Goal: Information Seeking & Learning: Learn about a topic

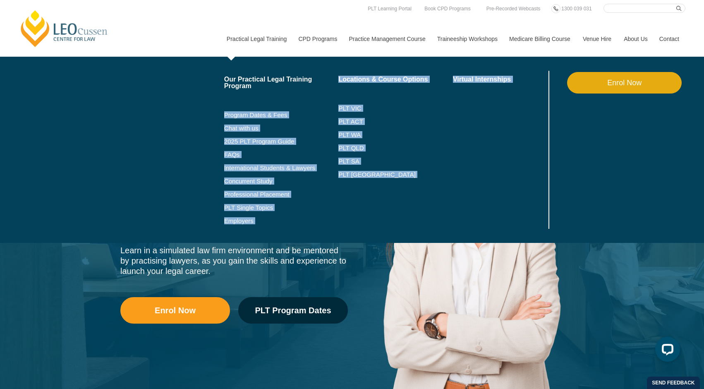
drag, startPoint x: 249, startPoint y: 60, endPoint x: 224, endPoint y: 186, distance: 129.0
click at [225, 171] on div "Our Practical Legal Training Program Program Dates & Fees Chat with us 2025 PLT…" at bounding box center [452, 150] width 465 height 186
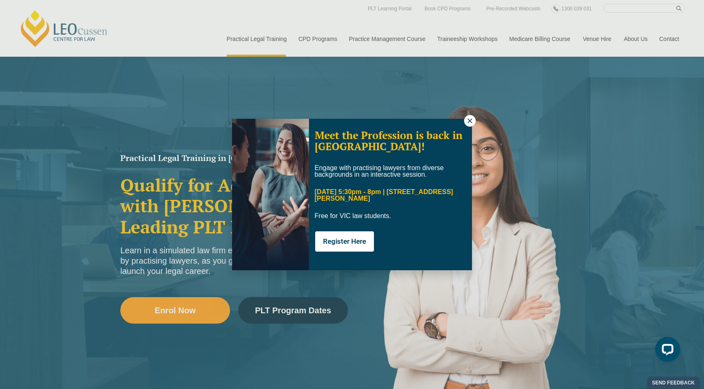
click at [203, 81] on div "Meet the Profession is back in [GEOGRAPHIC_DATA]! Engage with practising lawyer…" at bounding box center [352, 194] width 704 height 389
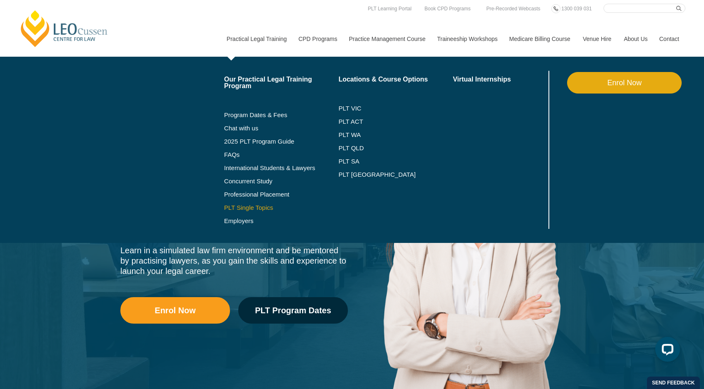
click at [244, 205] on link "PLT Single Topics" at bounding box center [281, 207] width 115 height 7
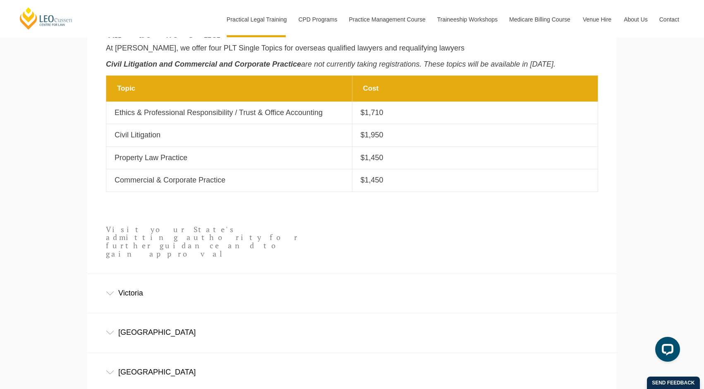
scroll to position [375, 0]
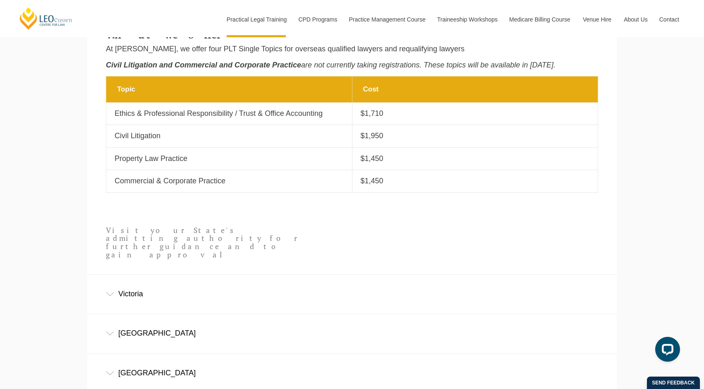
click at [204, 147] on td "Topic Property Law Practice" at bounding box center [229, 158] width 246 height 22
click at [204, 118] on td "Topic Ethics & Professional Responsibility / Trust & Office Accounting" at bounding box center [229, 114] width 246 height 22
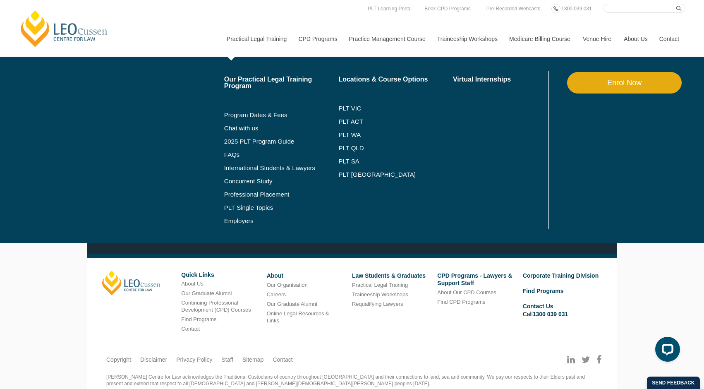
scroll to position [591, 0]
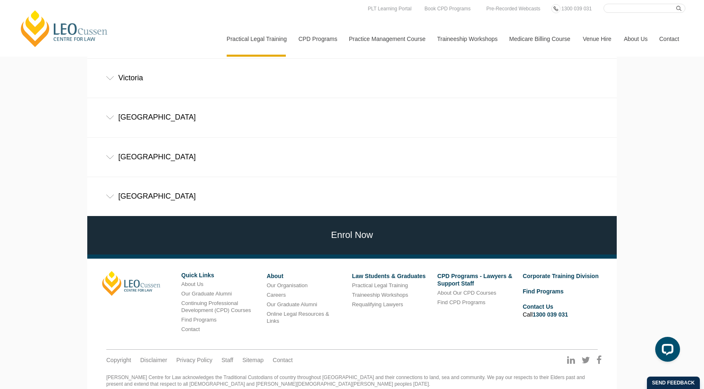
click at [148, 69] on div "Victoria" at bounding box center [351, 78] width 529 height 38
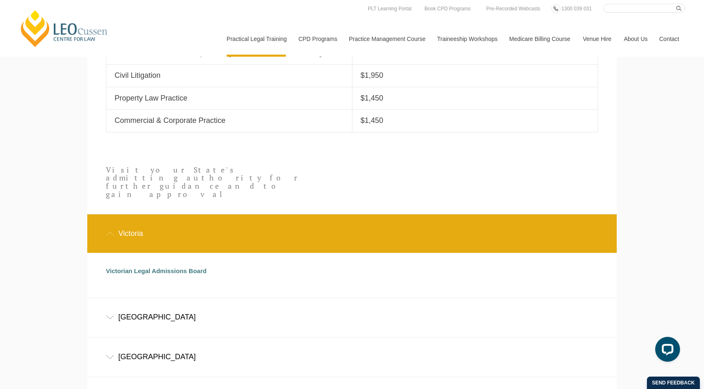
scroll to position [250, 0]
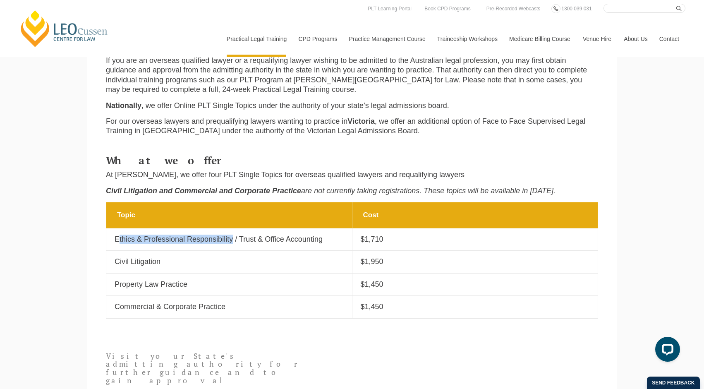
drag, startPoint x: 117, startPoint y: 240, endPoint x: 228, endPoint y: 235, distance: 110.9
click at [228, 235] on p "Ethics & Professional Responsibility / Trust & Office Accounting" at bounding box center [229, 239] width 229 height 10
copy p "thics & Professional Responsibility"
click at [634, 7] on input "Search here" at bounding box center [644, 8] width 82 height 9
drag, startPoint x: 236, startPoint y: 235, endPoint x: 352, endPoint y: 218, distance: 117.9
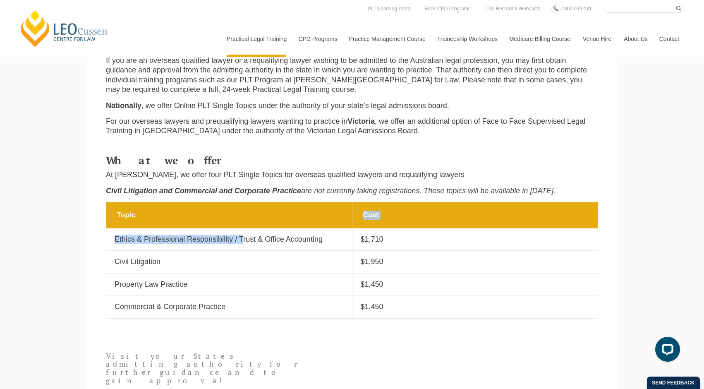
click at [352, 218] on tbody "Topic Cost Topic Ethics & Professional Responsibility / Trust & Office Accounti…" at bounding box center [352, 260] width 492 height 116
click at [308, 232] on td "Topic Ethics & Professional Responsibility / Trust & Office Accounting" at bounding box center [229, 239] width 246 height 22
click at [316, 243] on td "Topic Ethics & Professional Responsibility / Trust & Office Accounting" at bounding box center [229, 239] width 246 height 22
drag, startPoint x: 316, startPoint y: 240, endPoint x: 236, endPoint y: 229, distance: 80.5
click at [236, 229] on td "Topic Ethics & Professional Responsibility / Trust & Office Accounting" at bounding box center [229, 239] width 246 height 22
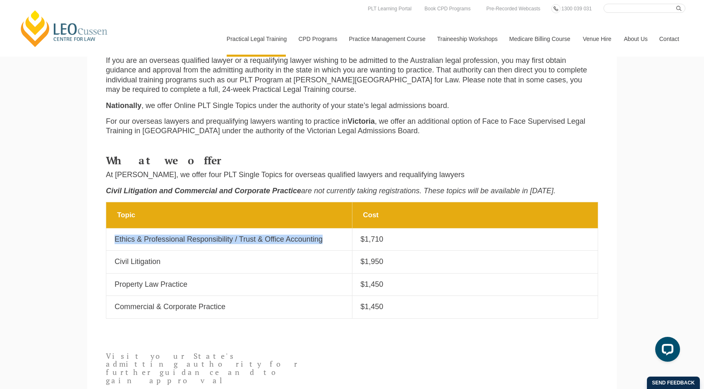
click at [232, 234] on p "Ethics & Professional Responsibility / Trust & Office Accounting" at bounding box center [229, 239] width 229 height 10
drag, startPoint x: 233, startPoint y: 234, endPoint x: 325, endPoint y: 240, distance: 91.5
click at [325, 241] on p "Ethics & Professional Responsibility / Trust & Office Accounting" at bounding box center [229, 239] width 229 height 10
copy p "Trust & Office Accounting"
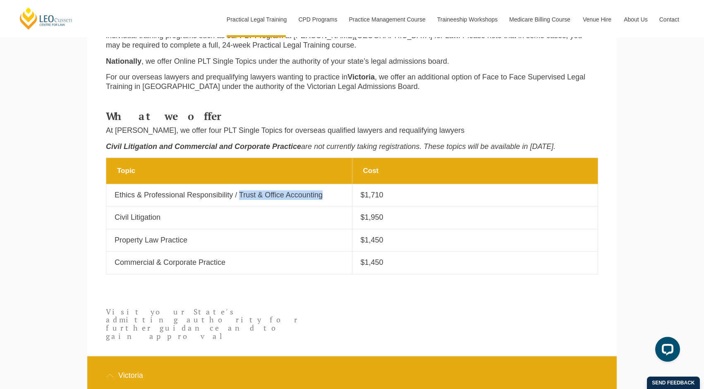
scroll to position [298, 0]
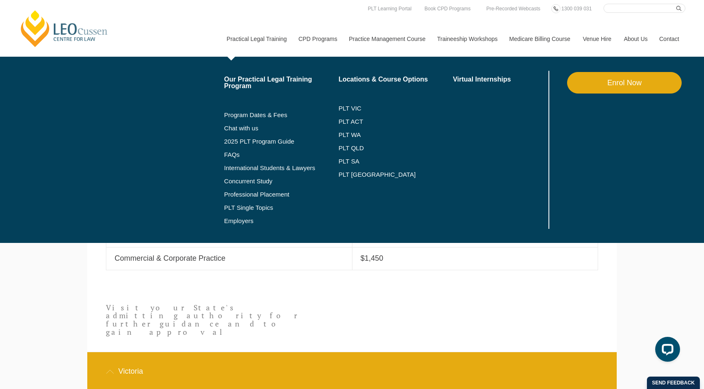
click at [238, 202] on li "PLT Single Topics" at bounding box center [281, 207] width 115 height 13
click at [238, 203] on li "PLT Single Topics" at bounding box center [281, 207] width 115 height 13
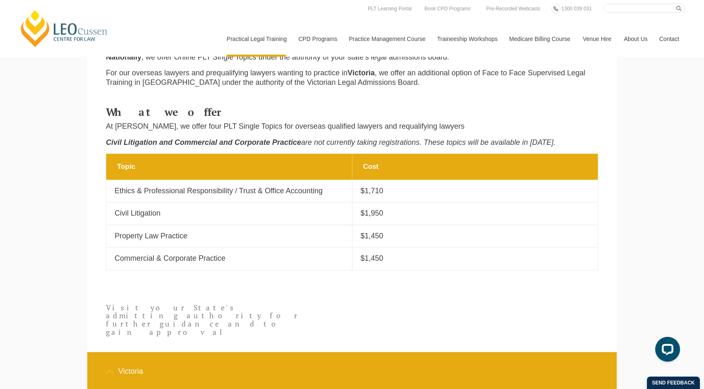
click at [582, 4] on div "Leo Cussen Centre for Law Search here Practical Legal Training Our Practical Le…" at bounding box center [352, 30] width 666 height 53
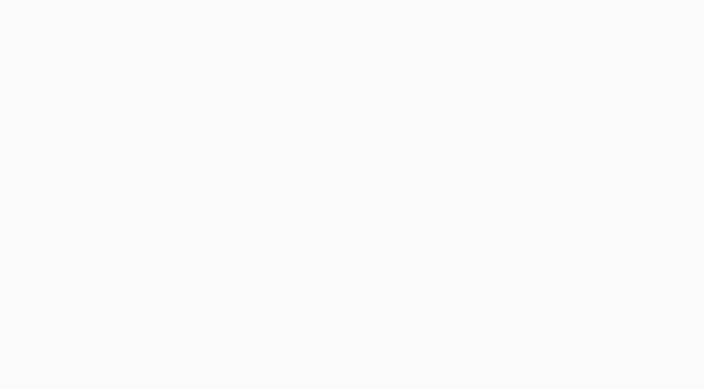
scroll to position [66, 0]
